Goal: Information Seeking & Learning: Check status

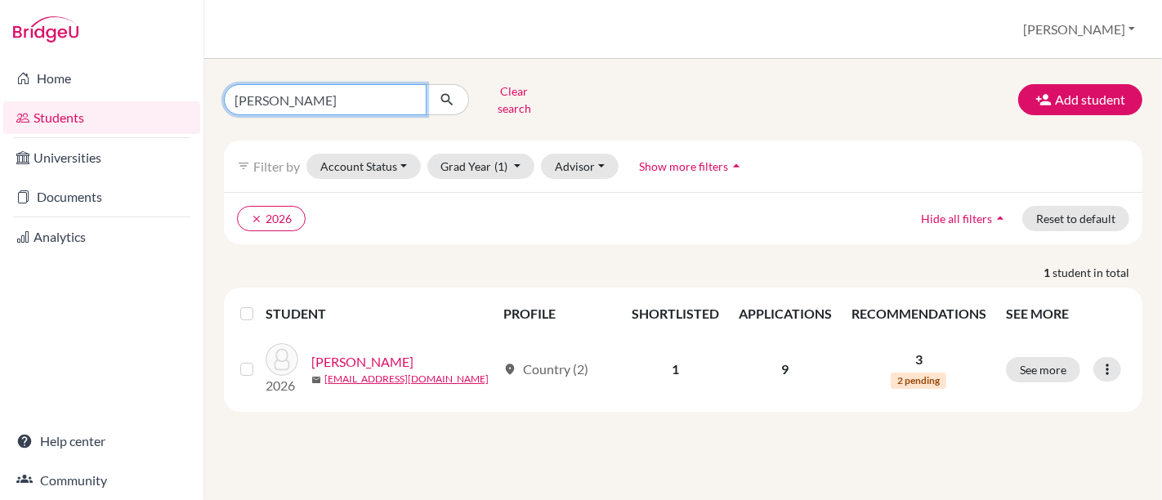
click at [281, 100] on input "paiva" at bounding box center [325, 99] width 203 height 31
type input "p"
type input "jun"
click button "submit" at bounding box center [447, 99] width 43 height 31
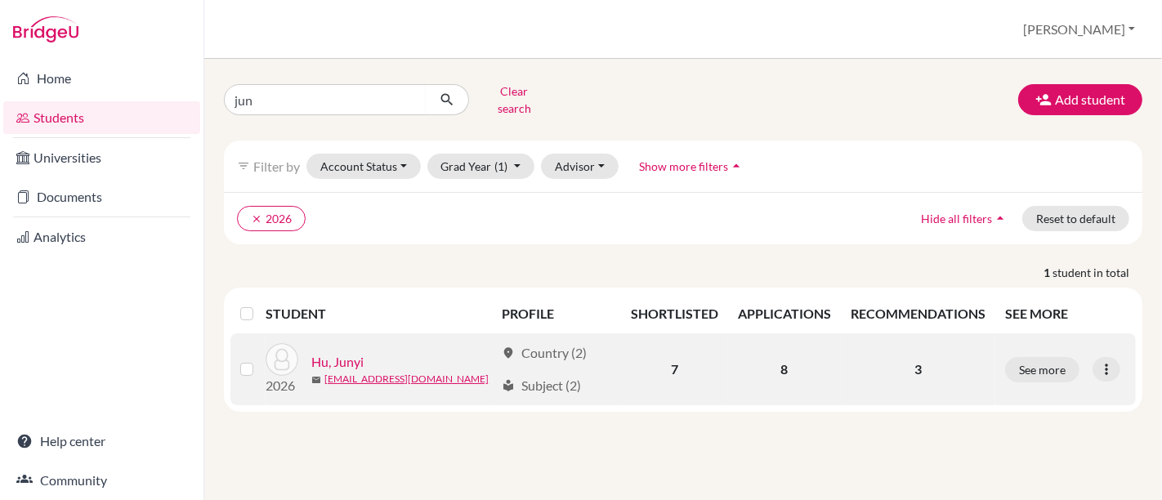
click at [342, 352] on link "Hu, Junyi" at bounding box center [337, 362] width 52 height 20
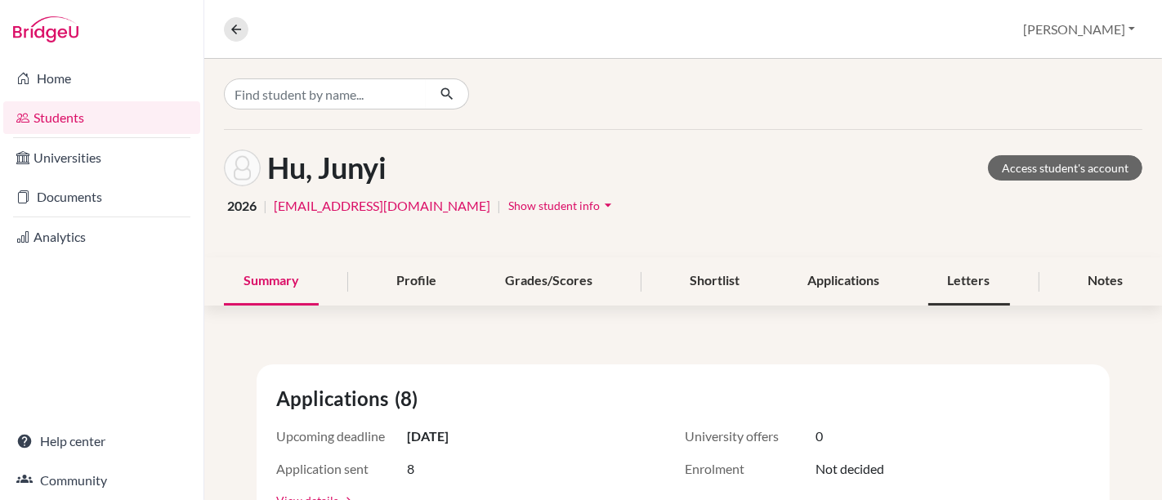
click at [952, 283] on div "Letters" at bounding box center [970, 281] width 82 height 48
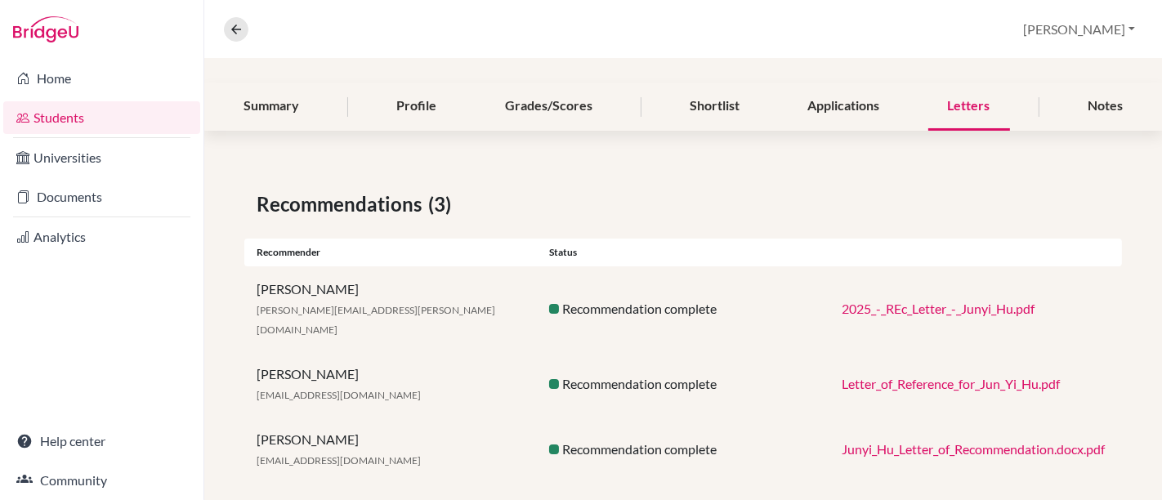
scroll to position [174, 0]
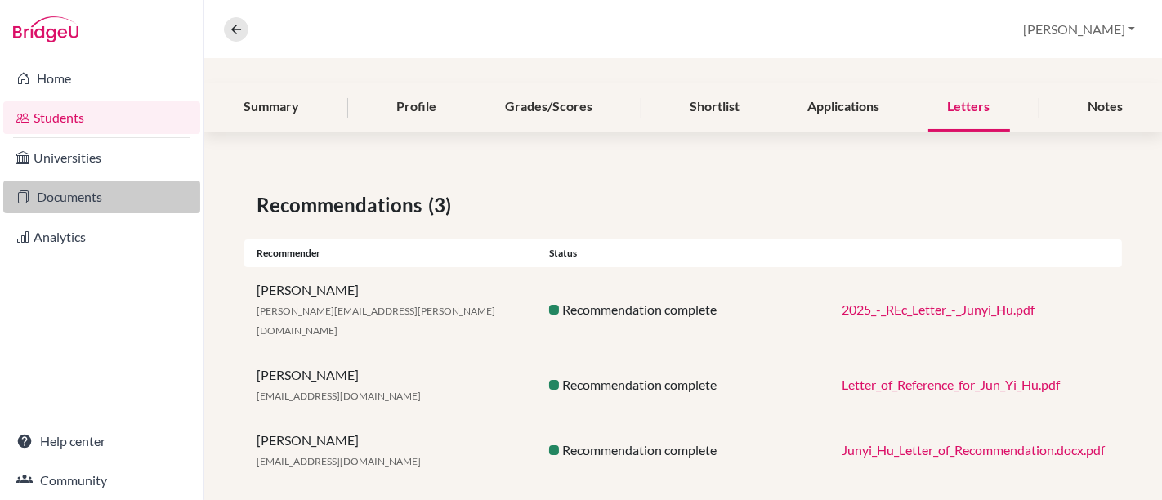
click at [102, 208] on link "Documents" at bounding box center [101, 197] width 197 height 33
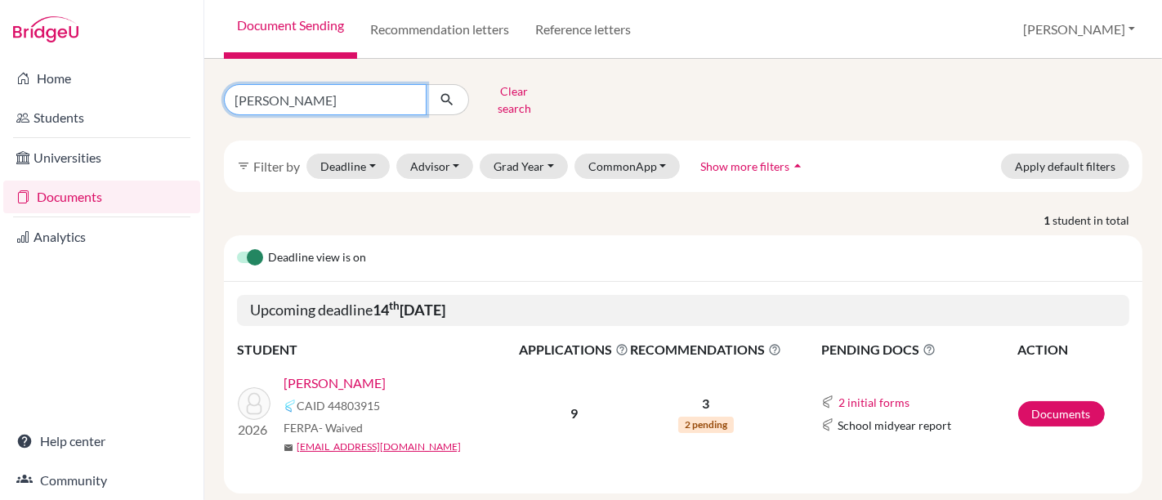
click at [315, 100] on input "paiva" at bounding box center [325, 99] width 203 height 31
type input "p"
type input "jun"
click button "submit" at bounding box center [447, 99] width 43 height 31
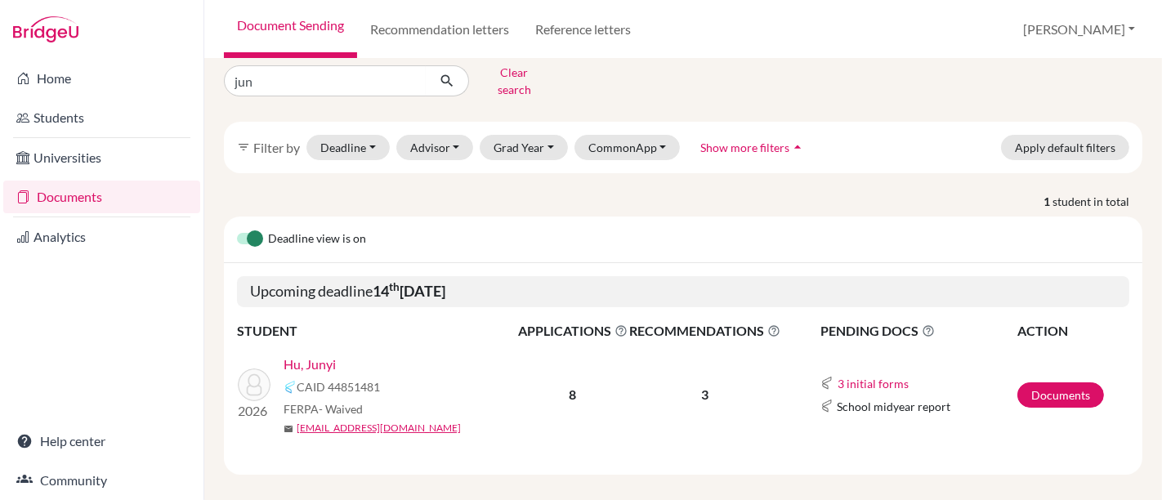
scroll to position [18, 0]
click at [1050, 383] on link "Documents" at bounding box center [1061, 395] width 87 height 25
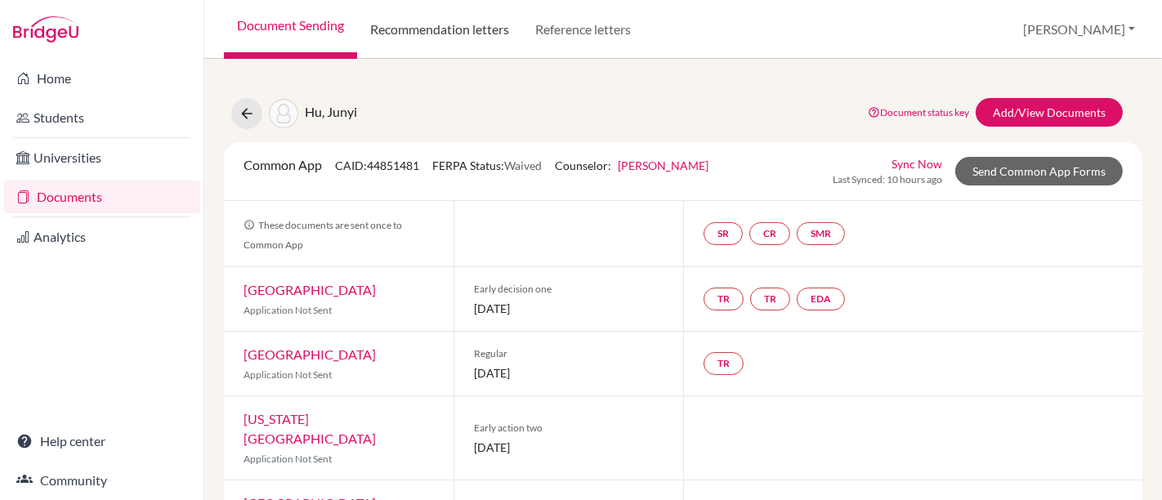
click at [472, 29] on link "Recommendation letters" at bounding box center [439, 29] width 165 height 59
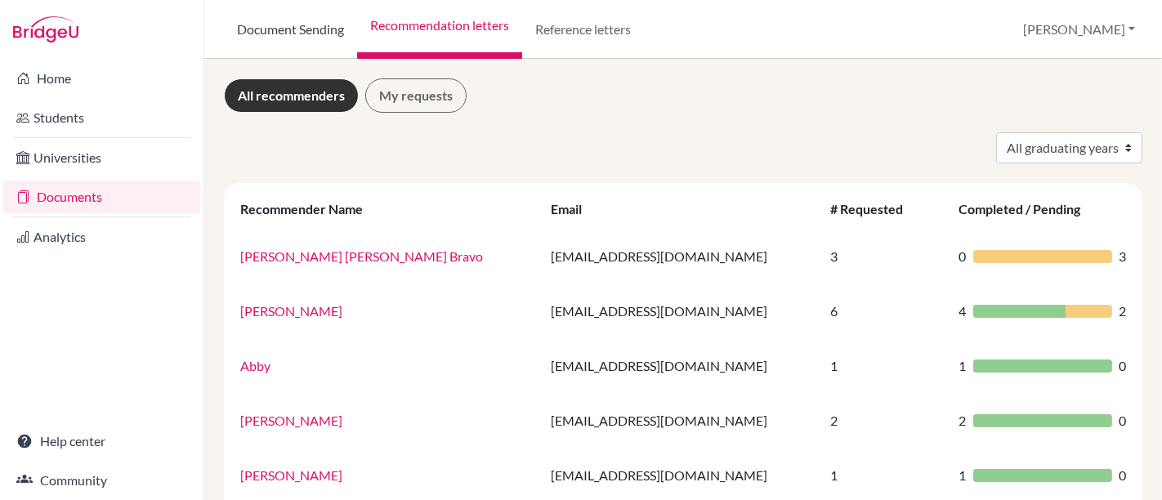
click at [319, 31] on link "Document Sending" at bounding box center [290, 29] width 133 height 59
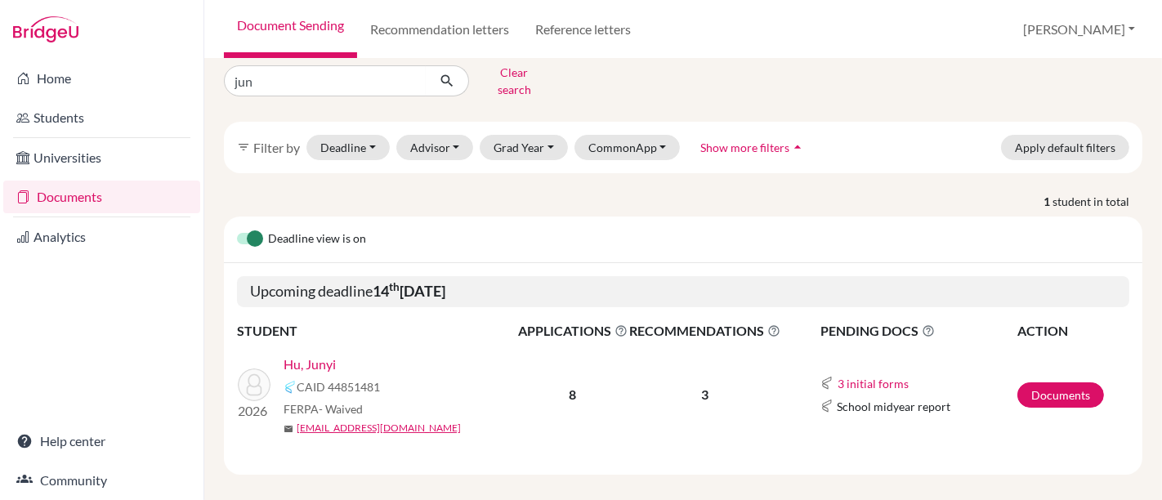
scroll to position [17, 0]
click at [329, 356] on link "Hu, Junyi" at bounding box center [310, 366] width 52 height 20
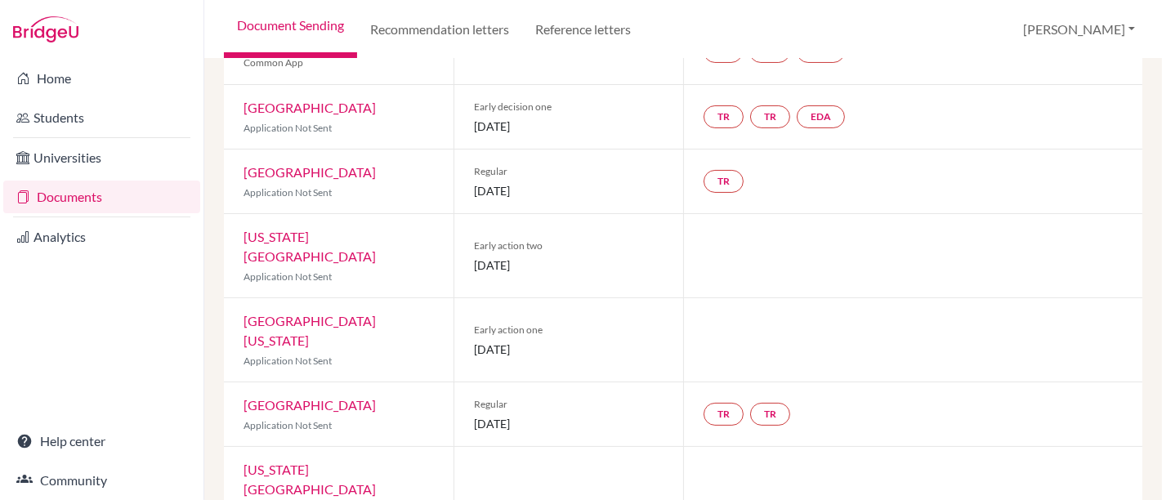
scroll to position [186, 0]
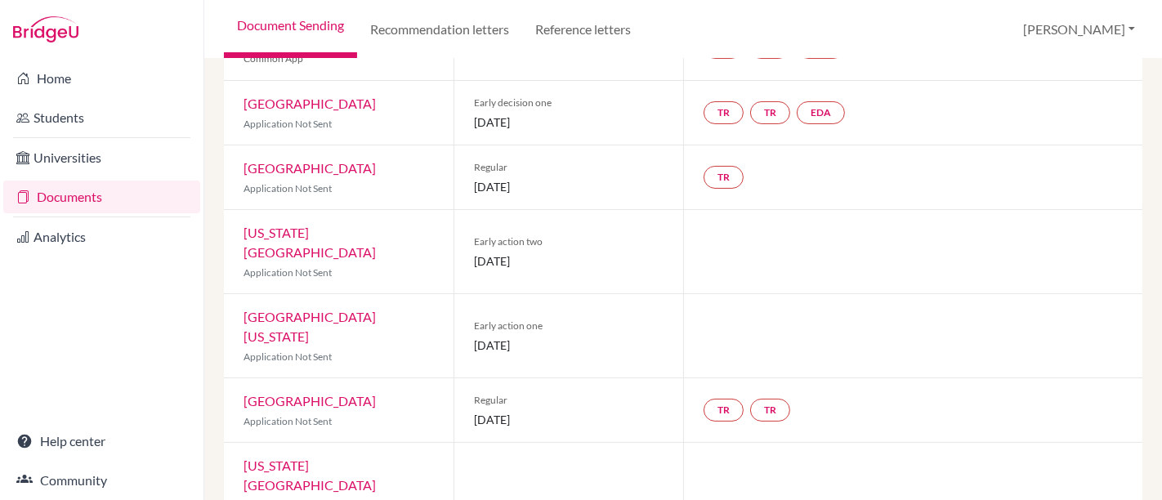
click at [338, 309] on link "[GEOGRAPHIC_DATA][US_STATE]" at bounding box center [310, 326] width 132 height 35
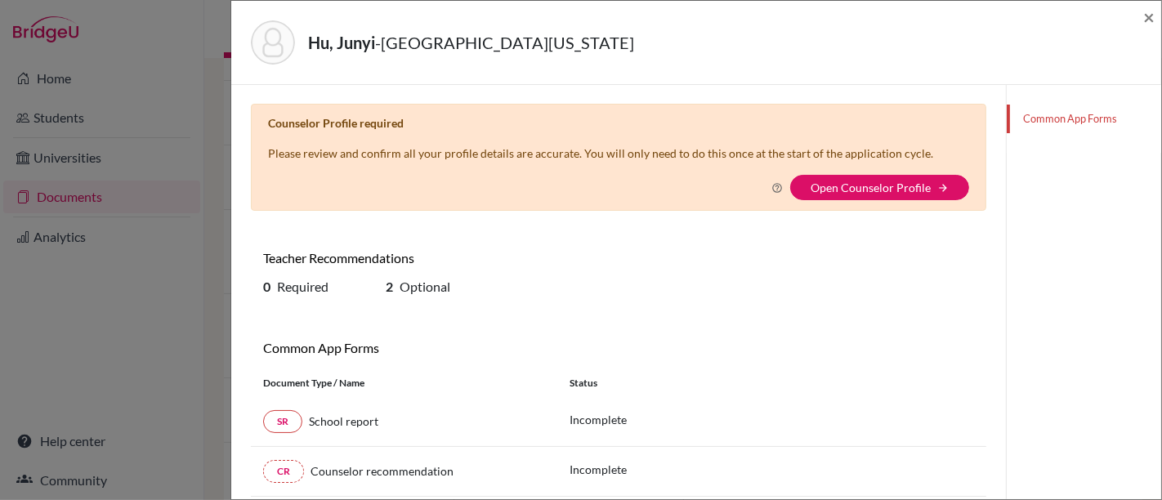
scroll to position [3, 0]
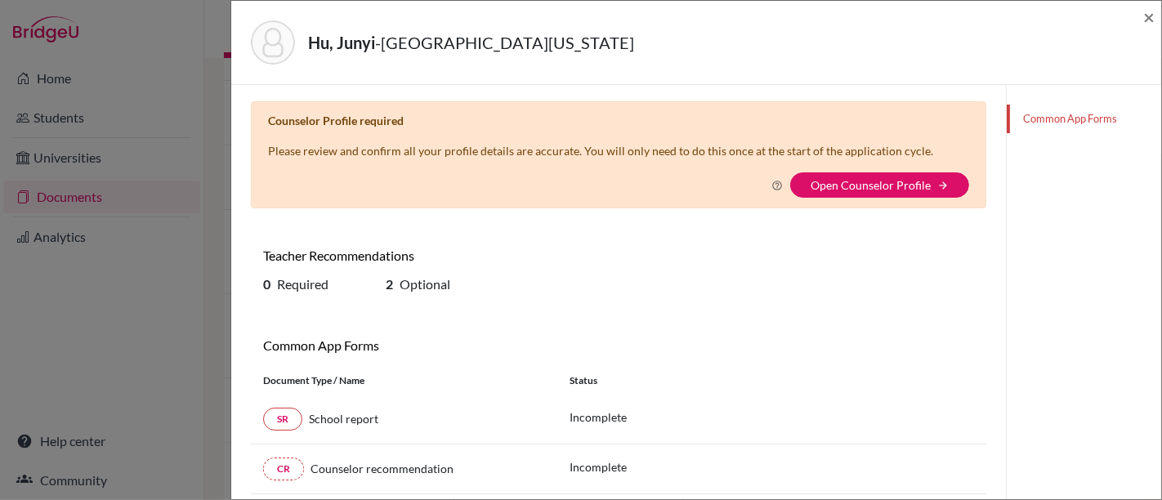
click at [1039, 119] on link "Common App Forms" at bounding box center [1084, 119] width 154 height 29
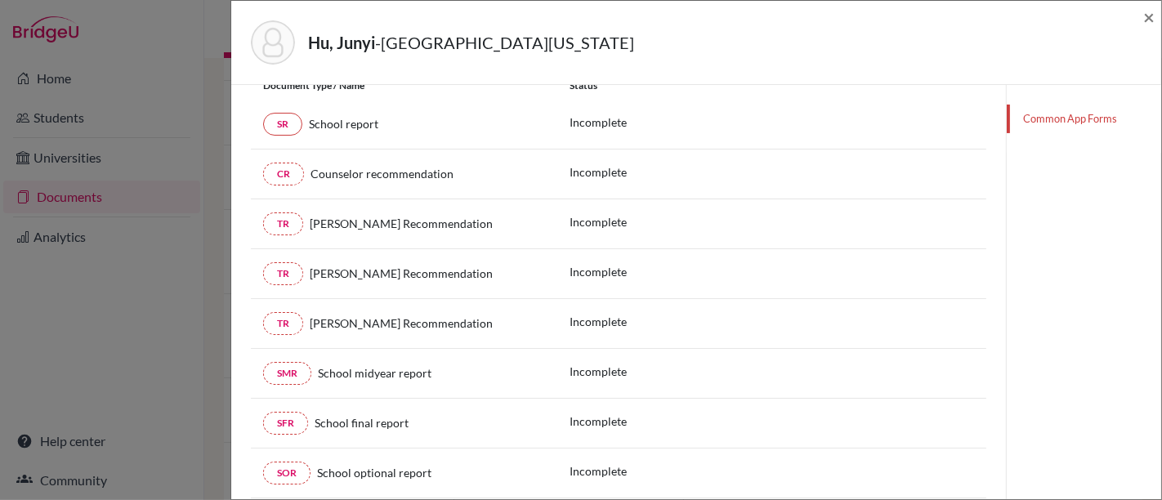
scroll to position [206, 0]
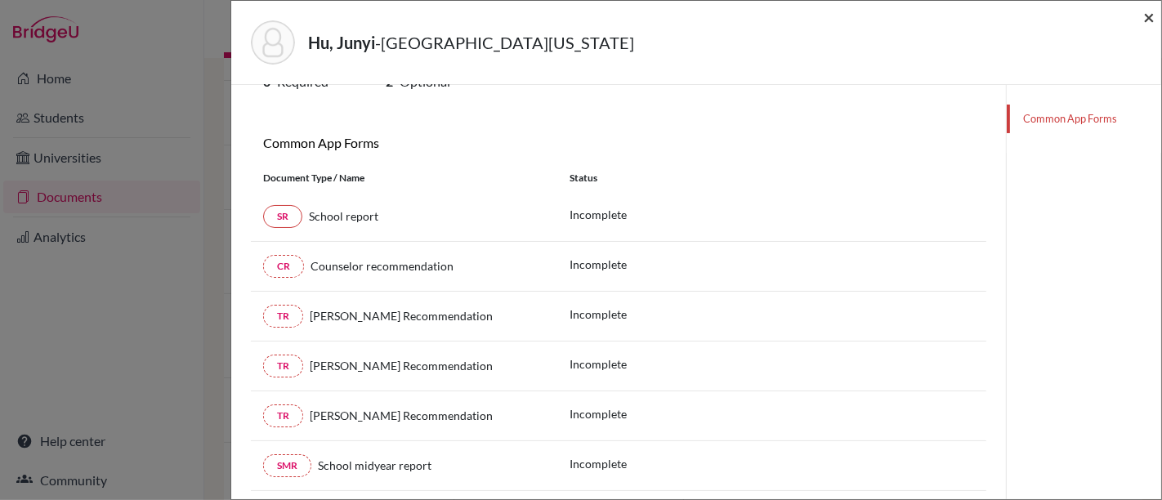
click at [1149, 15] on span "×" at bounding box center [1149, 17] width 11 height 24
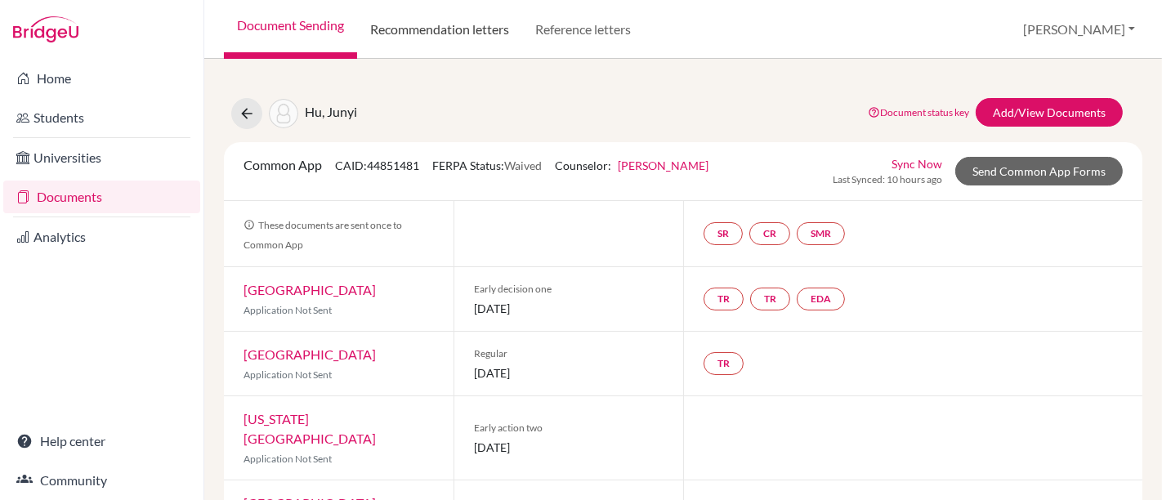
click at [470, 29] on link "Recommendation letters" at bounding box center [439, 29] width 165 height 59
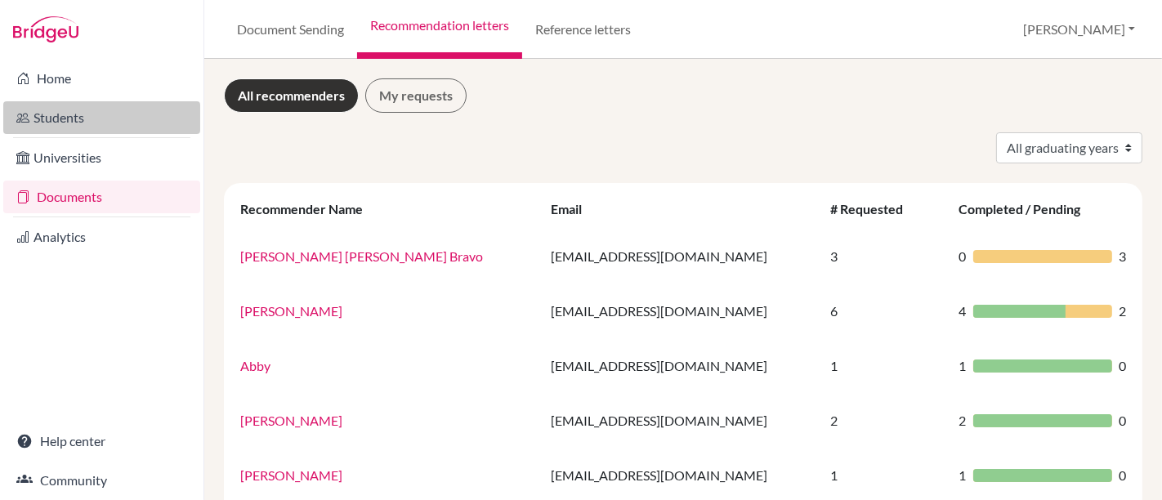
click at [76, 123] on link "Students" at bounding box center [101, 117] width 197 height 33
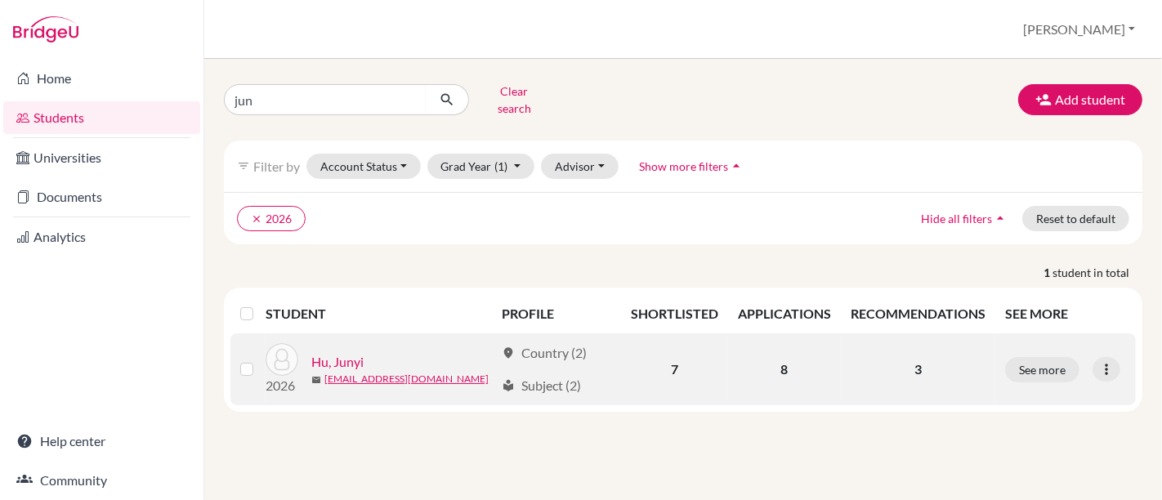
click at [344, 352] on link "Hu, Junyi" at bounding box center [337, 362] width 52 height 20
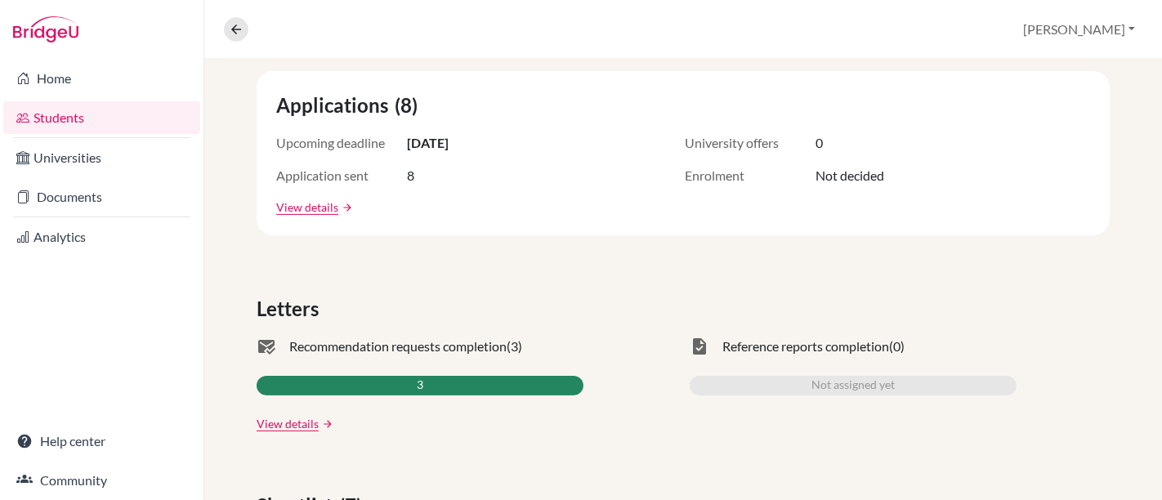
scroll to position [298, 0]
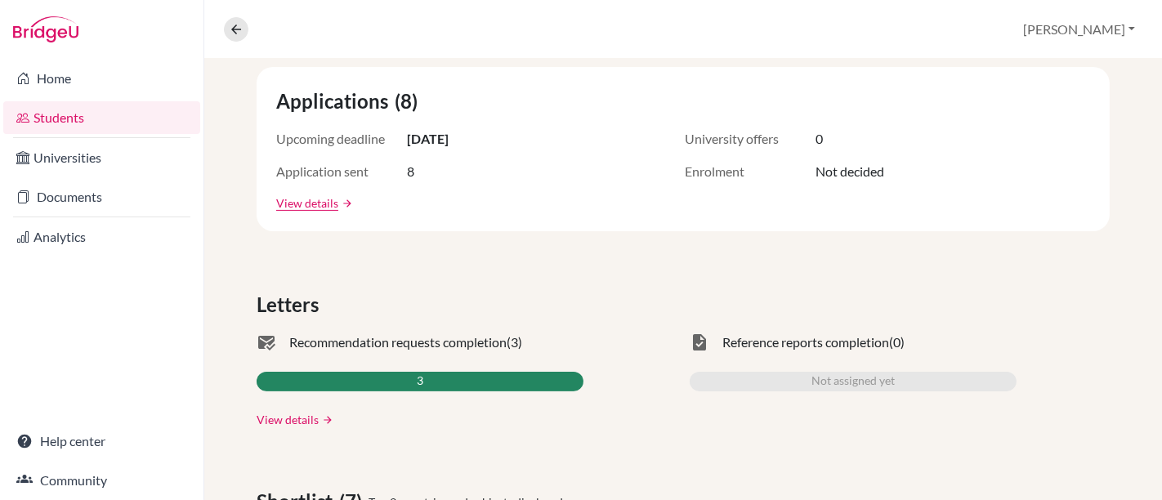
click at [302, 416] on link "View details" at bounding box center [288, 419] width 62 height 17
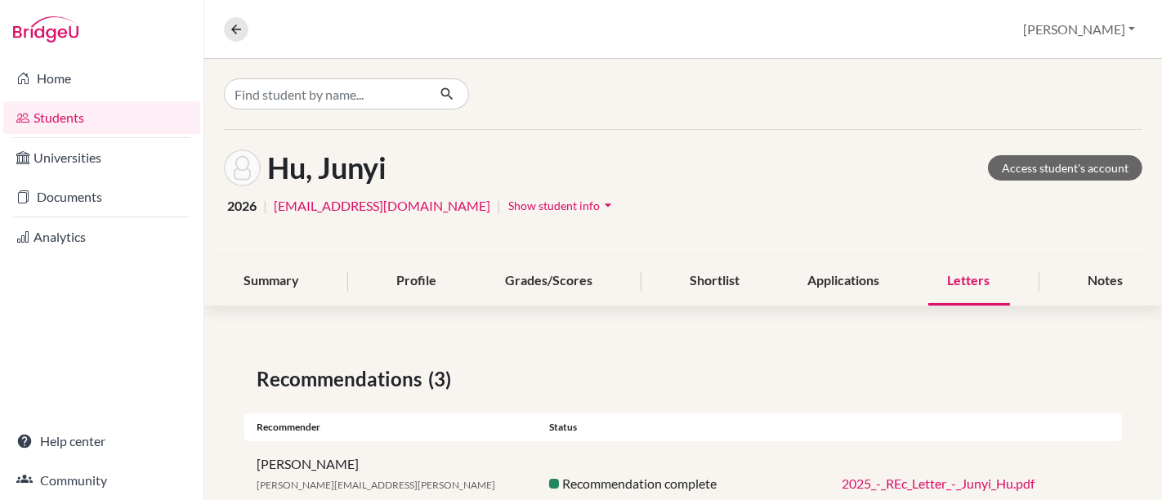
scroll to position [175, 0]
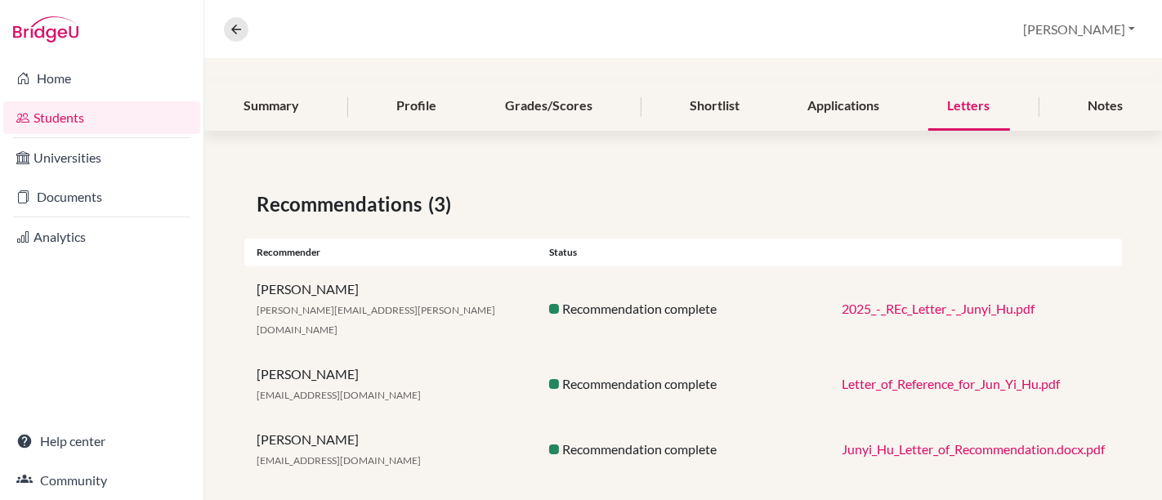
click at [936, 376] on link "Letter_of_Reference_for_Jun_Yi_Hu.pdf" at bounding box center [951, 384] width 218 height 16
click at [51, 120] on link "Students" at bounding box center [101, 117] width 197 height 33
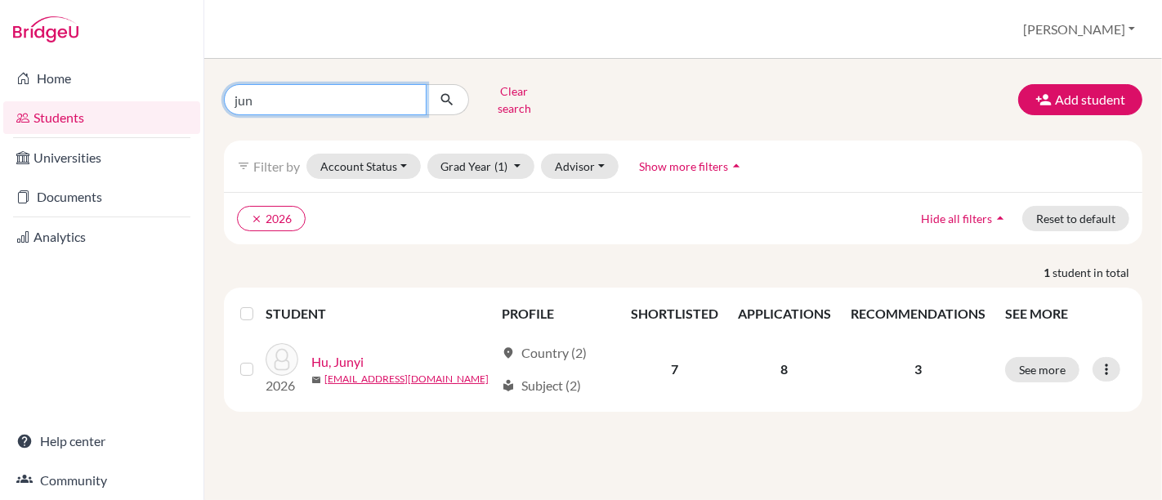
click at [309, 87] on input "jun" at bounding box center [325, 99] width 203 height 31
paste input "[PERSON_NAME] [PERSON_NAME]"
type input "jAlexandra [PERSON_NAME]"
click button "submit" at bounding box center [447, 99] width 43 height 31
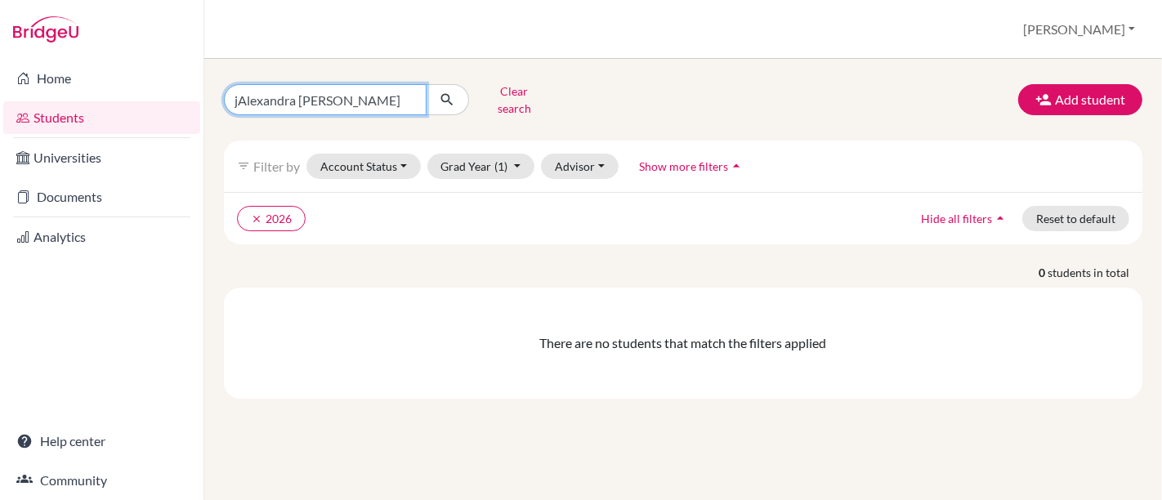
click at [401, 96] on input "jAlexandra [PERSON_NAME]" at bounding box center [325, 99] width 203 height 31
type input "jAlexandra Langfo"
click button "submit" at bounding box center [447, 99] width 43 height 31
click at [370, 97] on input "jAlexandra Langfo" at bounding box center [325, 99] width 203 height 31
click at [235, 95] on input "jAlexandra" at bounding box center [325, 99] width 203 height 31
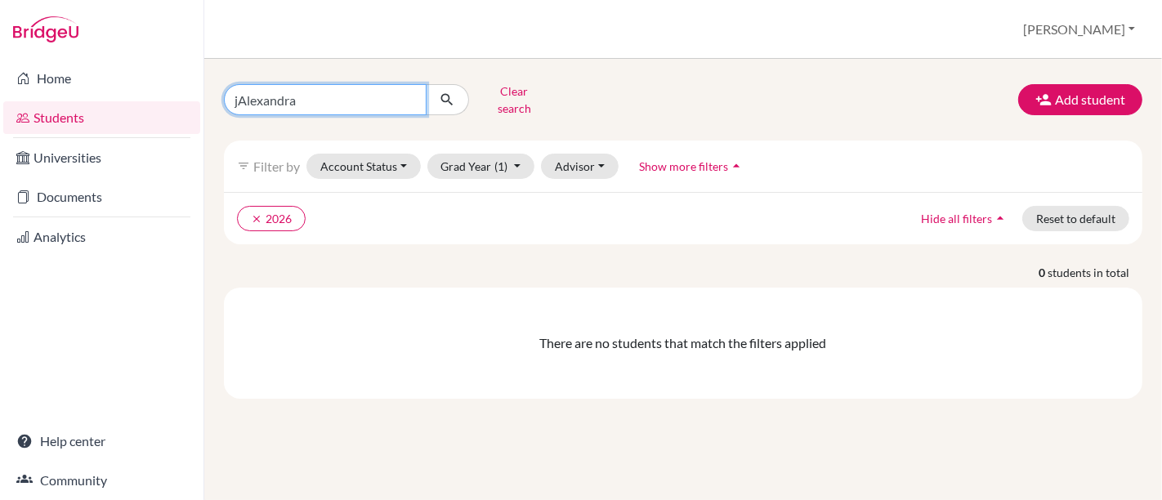
type input "[PERSON_NAME]"
click at [303, 92] on input "[PERSON_NAME]" at bounding box center [325, 99] width 203 height 31
click button "submit" at bounding box center [447, 99] width 43 height 31
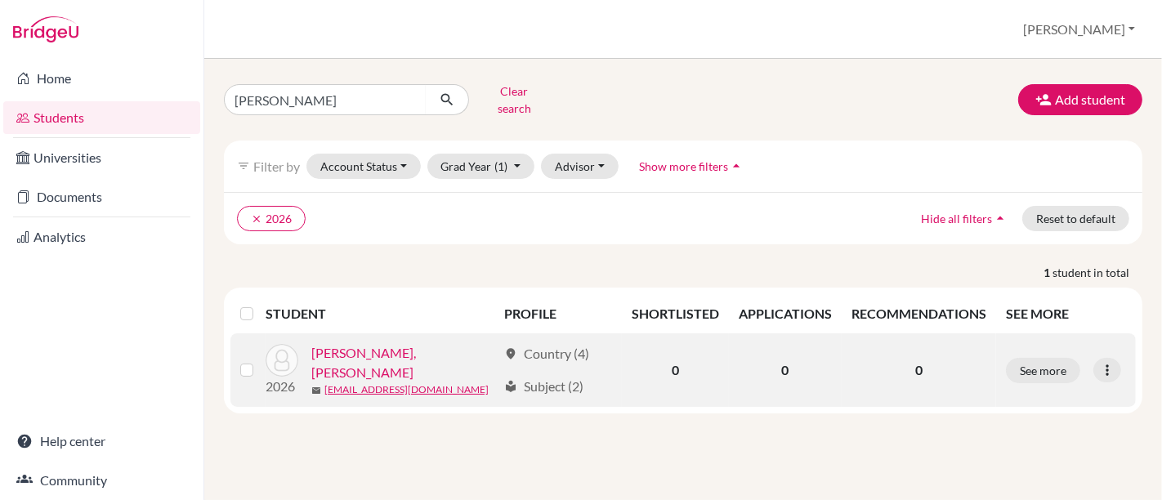
click at [387, 344] on link "[PERSON_NAME], [PERSON_NAME]" at bounding box center [404, 362] width 186 height 39
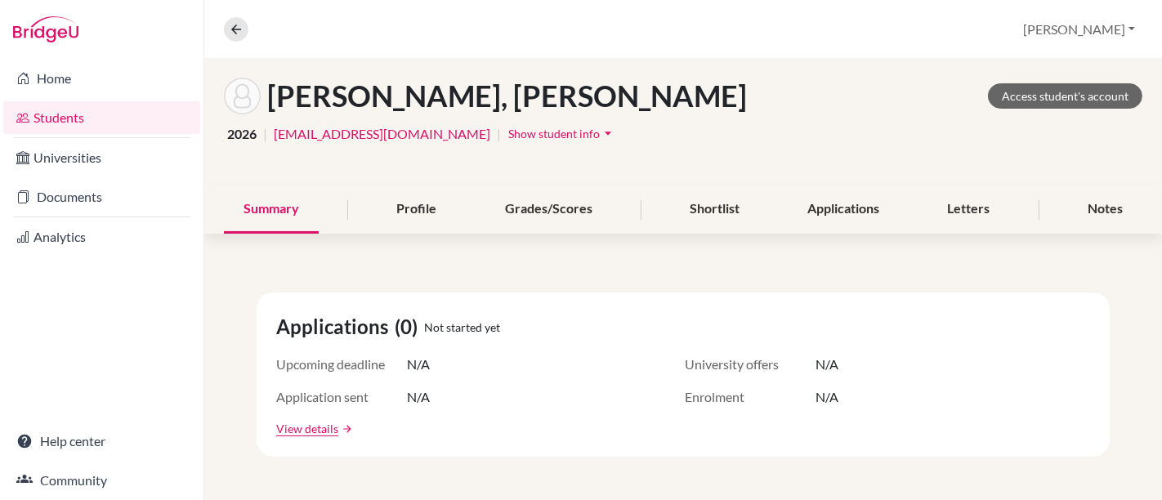
scroll to position [72, 0]
click at [835, 216] on div "Applications" at bounding box center [843, 210] width 111 height 48
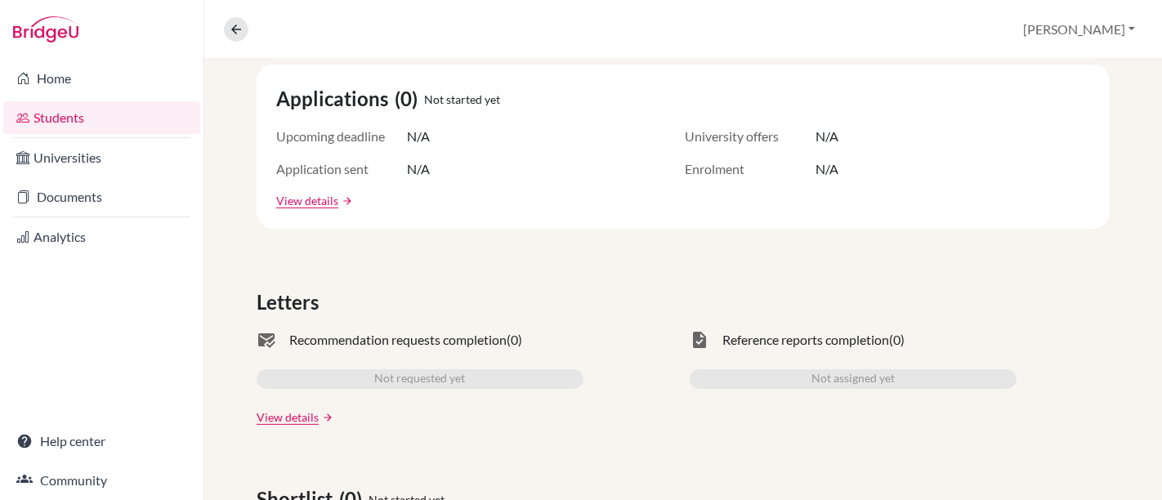
scroll to position [311, 0]
